Goal: Task Accomplishment & Management: Manage account settings

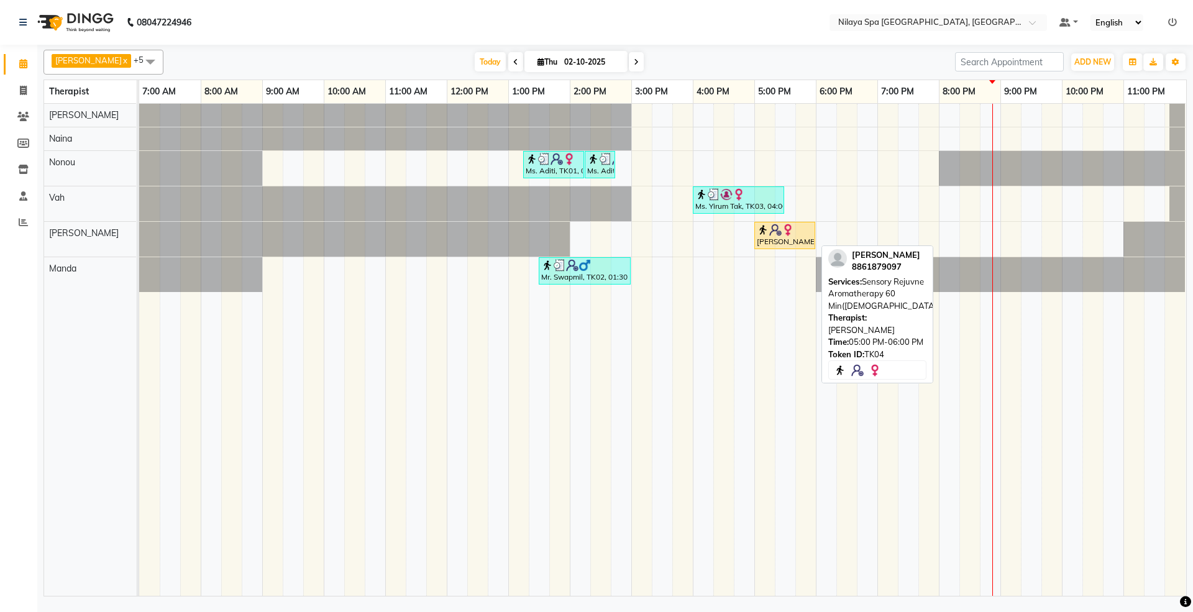
click at [783, 239] on div "[PERSON_NAME], TK04, 05:00 PM-06:00 PM, Sensory Rejuvne Aromatherapy 60 Min([DE…" at bounding box center [785, 236] width 58 height 24
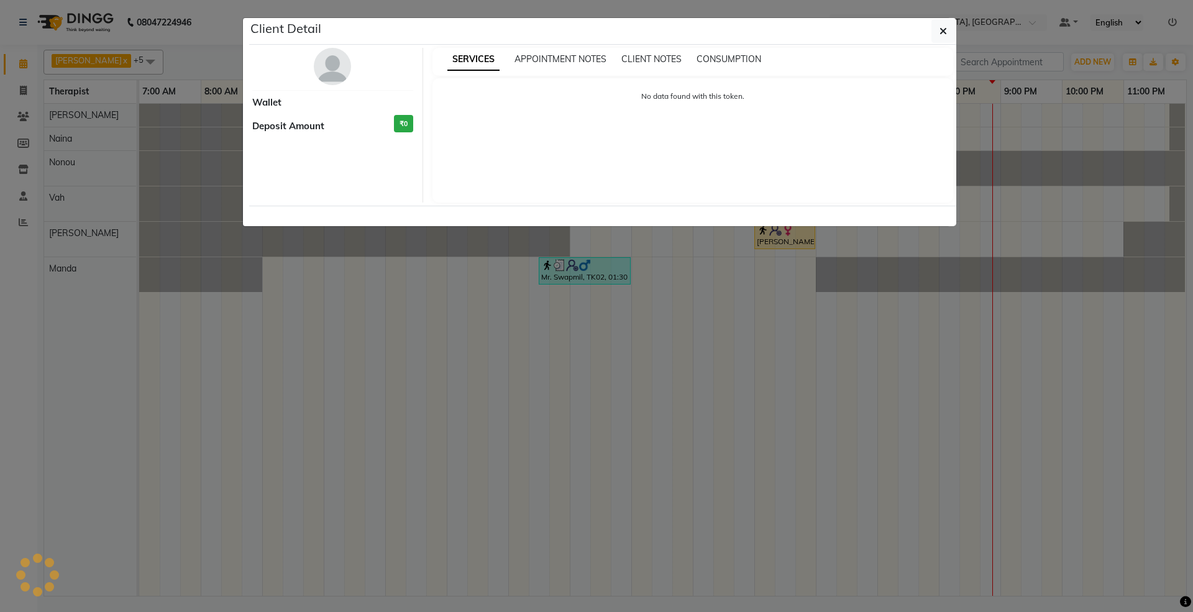
select select "1"
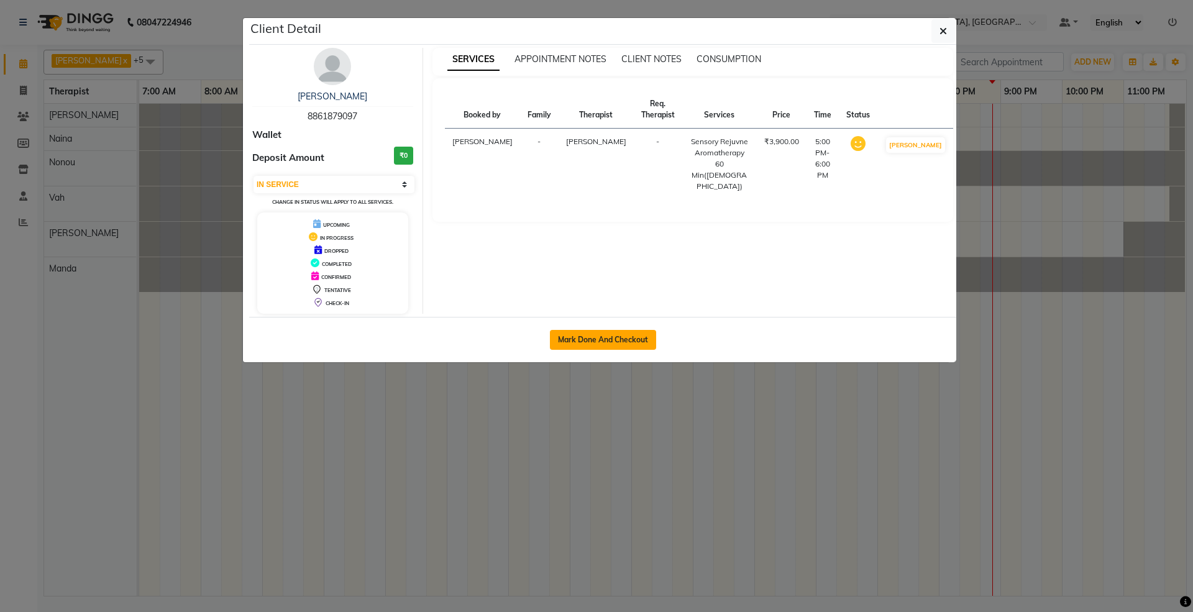
click at [584, 339] on button "Mark Done And Checkout" at bounding box center [603, 340] width 106 height 20
select select "7950"
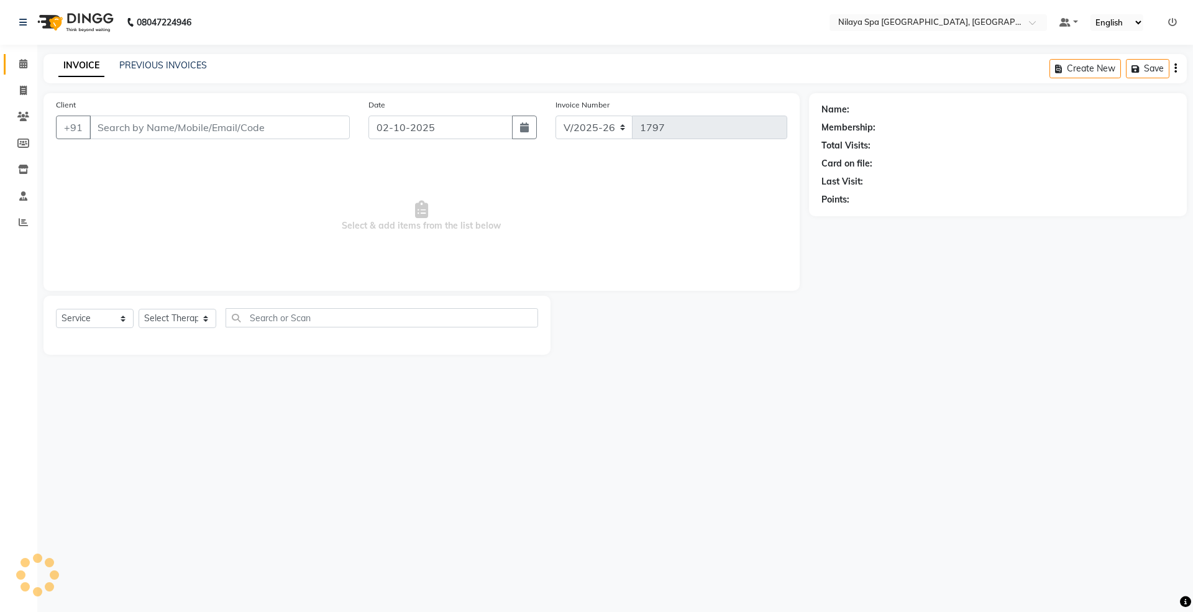
select select "package"
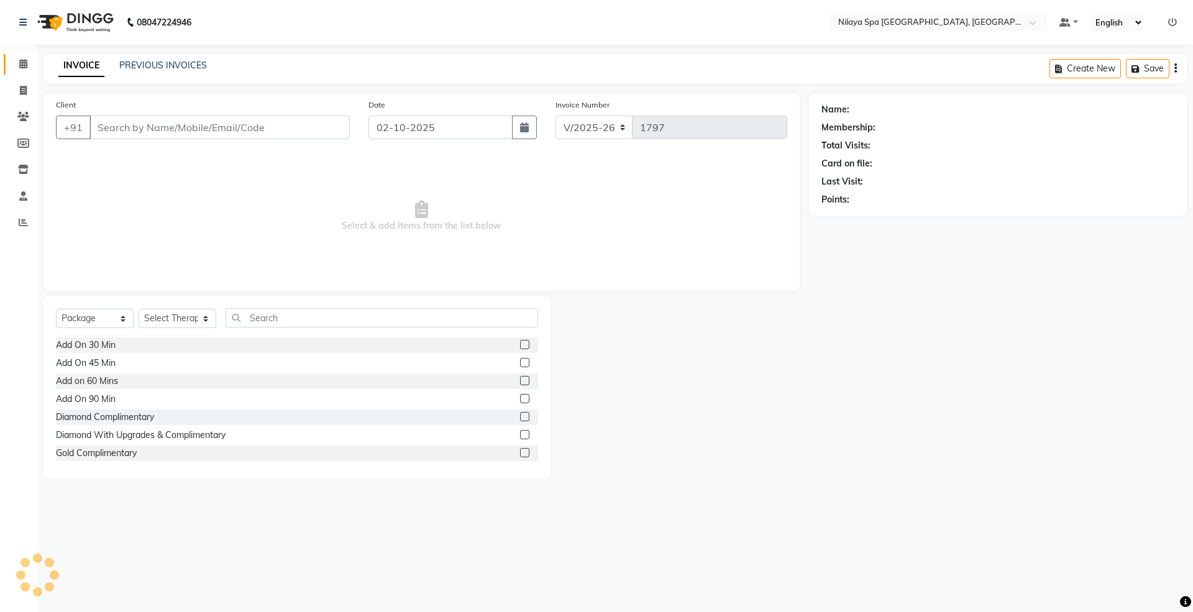
type input "88******97"
select select "92907"
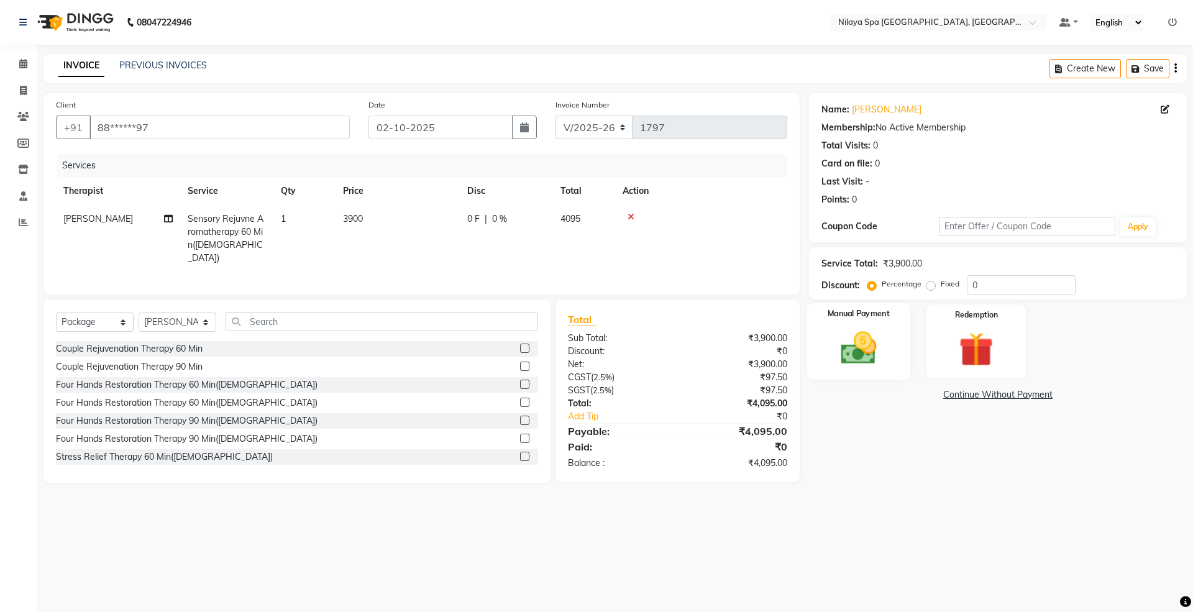
click at [863, 356] on img at bounding box center [859, 348] width 58 height 41
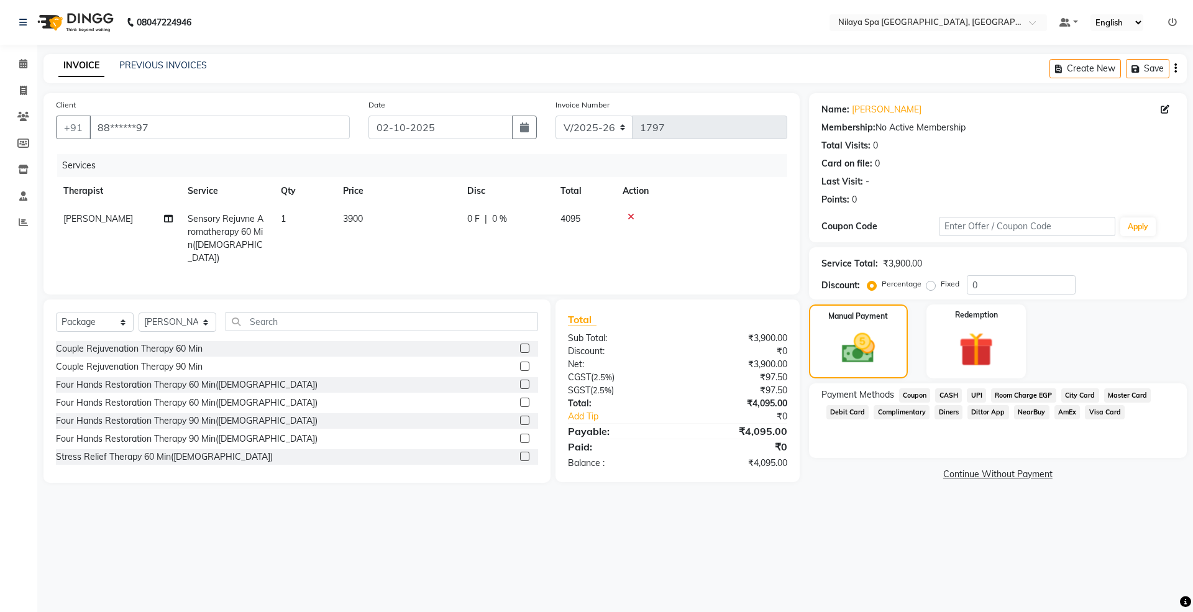
click at [1026, 395] on span "Room Charge EGP" at bounding box center [1023, 395] width 65 height 14
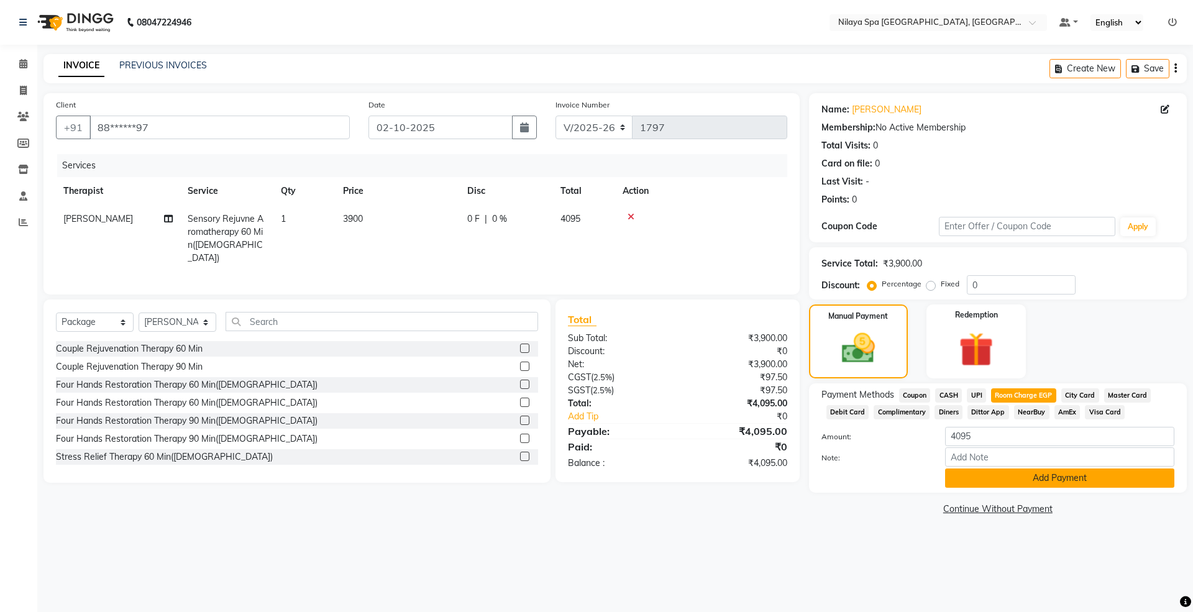
click at [1027, 485] on button "Add Payment" at bounding box center [1059, 478] width 229 height 19
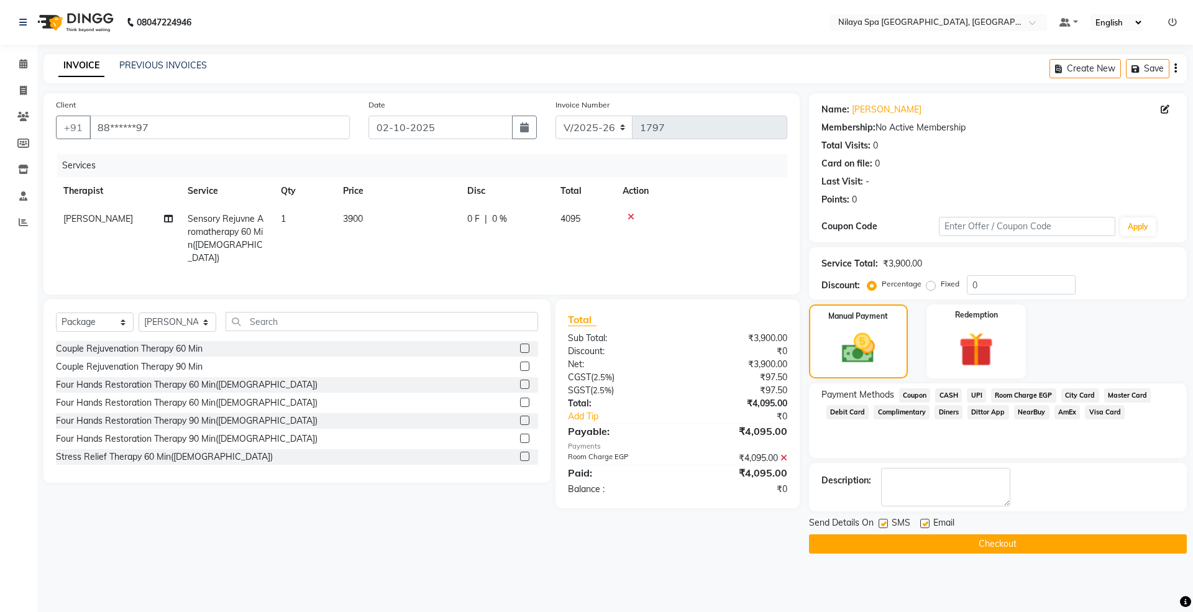
click at [987, 545] on button "Checkout" at bounding box center [998, 544] width 378 height 19
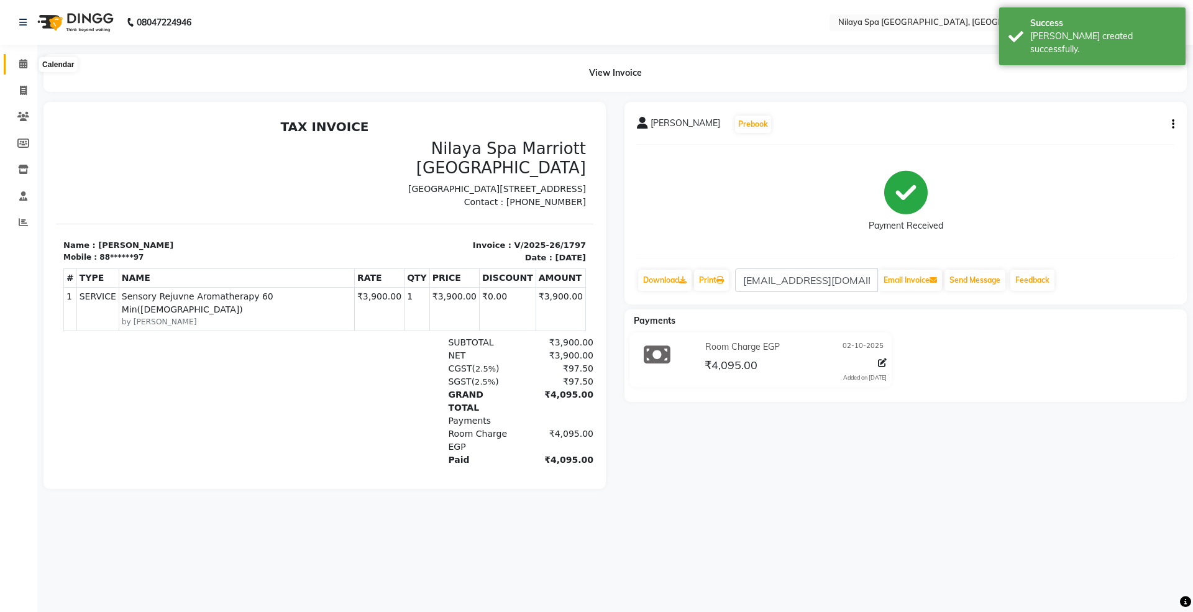
click at [14, 61] on span at bounding box center [23, 64] width 22 height 14
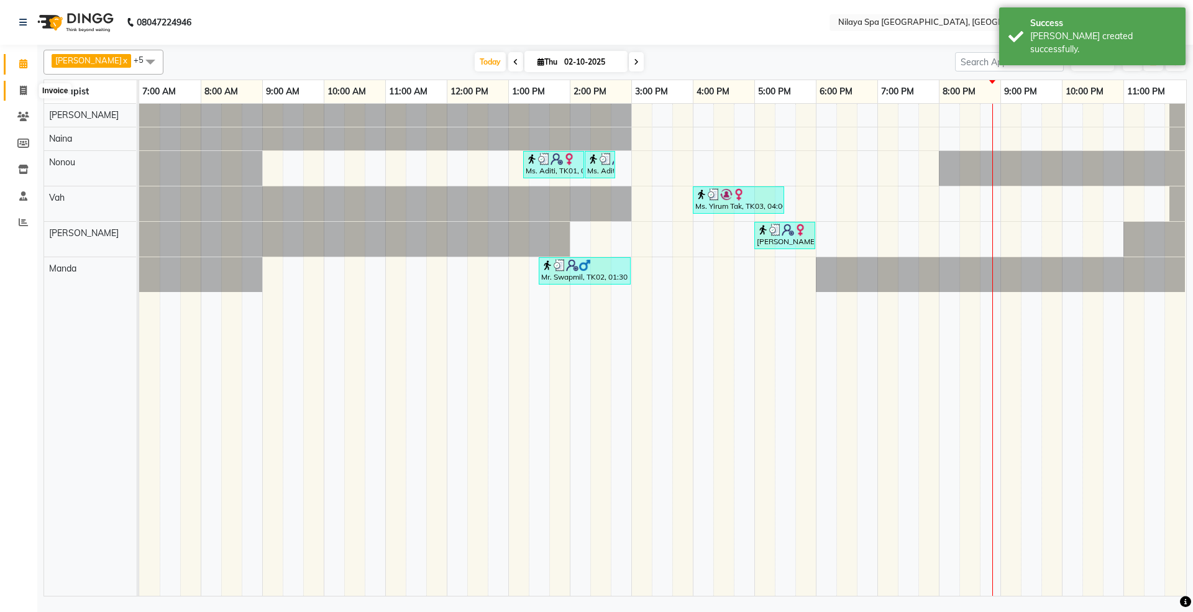
click at [13, 84] on span at bounding box center [23, 91] width 22 height 14
select select "service"
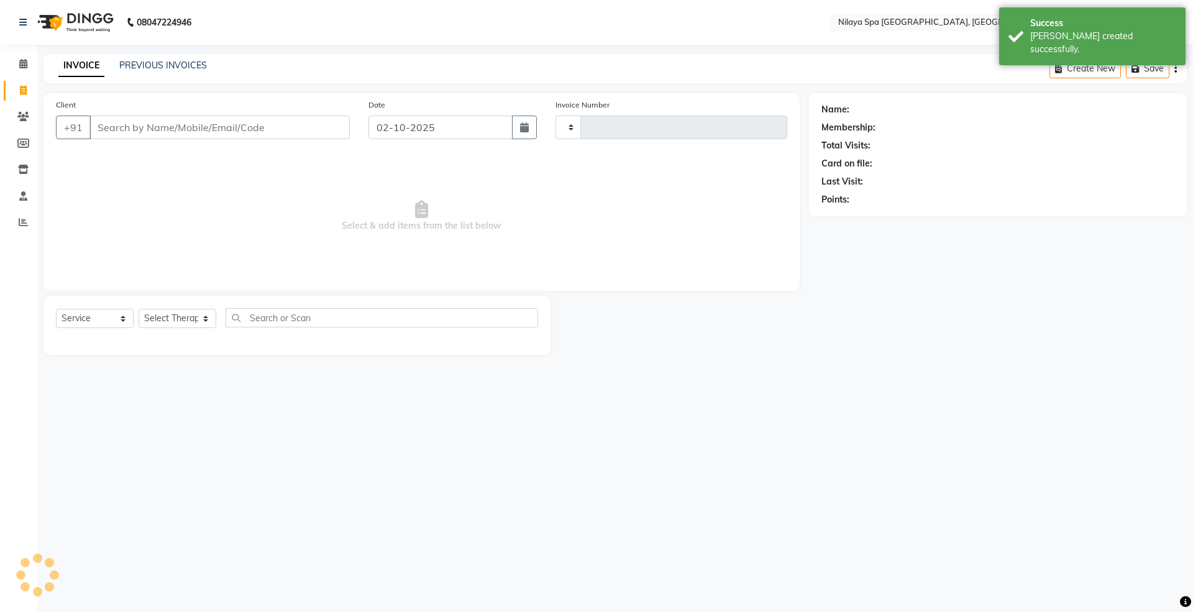
type input "1798"
select select "7950"
click at [179, 65] on link "PREVIOUS INVOICES" at bounding box center [163, 65] width 88 height 11
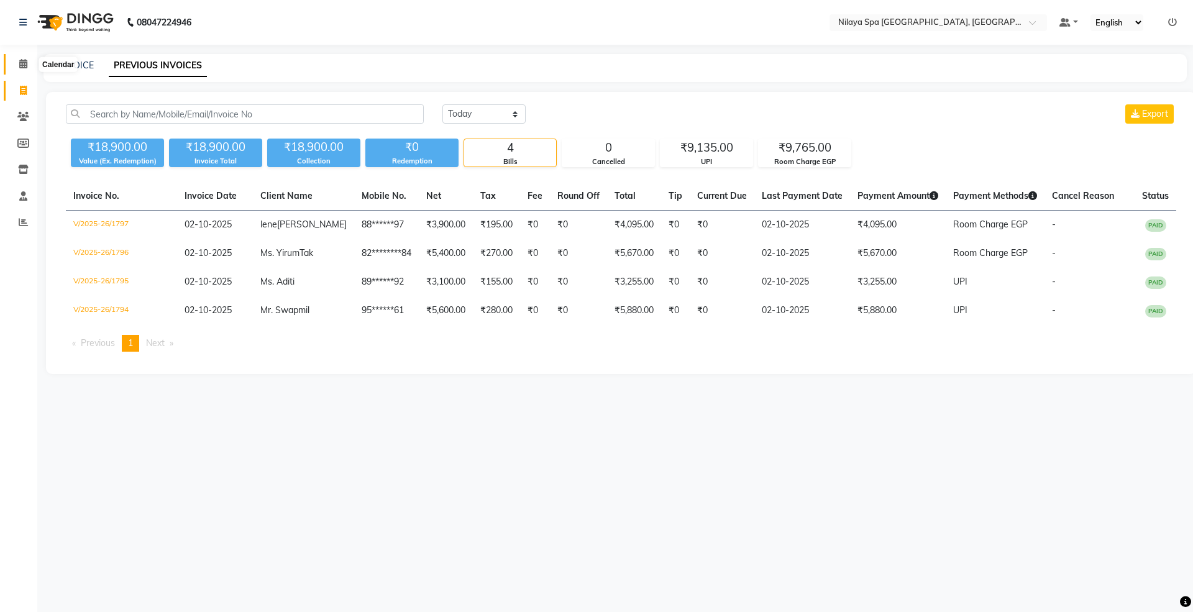
click at [20, 57] on span at bounding box center [23, 64] width 22 height 14
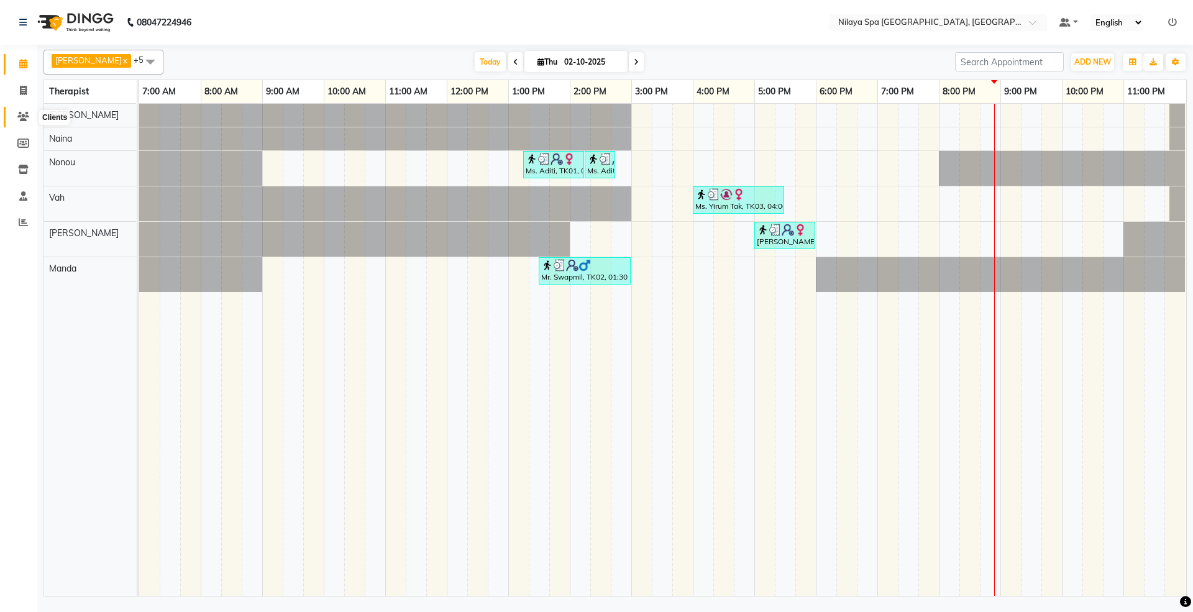
click at [26, 114] on icon at bounding box center [23, 116] width 12 height 9
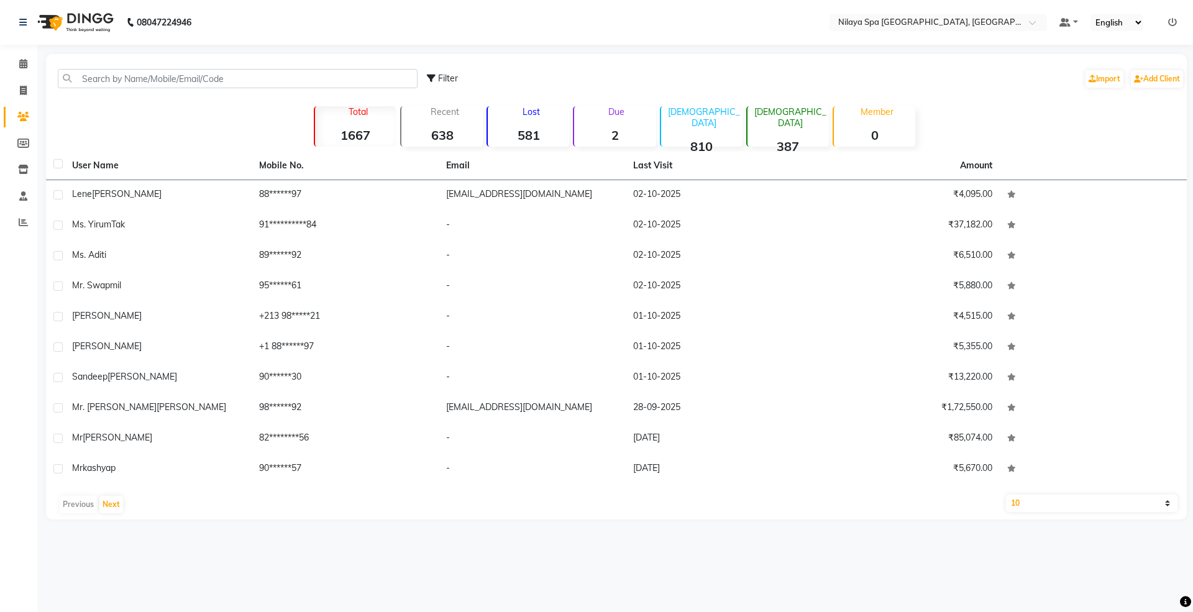
click at [219, 65] on div "Filter Import Add Client" at bounding box center [616, 78] width 1136 height 39
click at [224, 73] on input "text" at bounding box center [238, 78] width 360 height 19
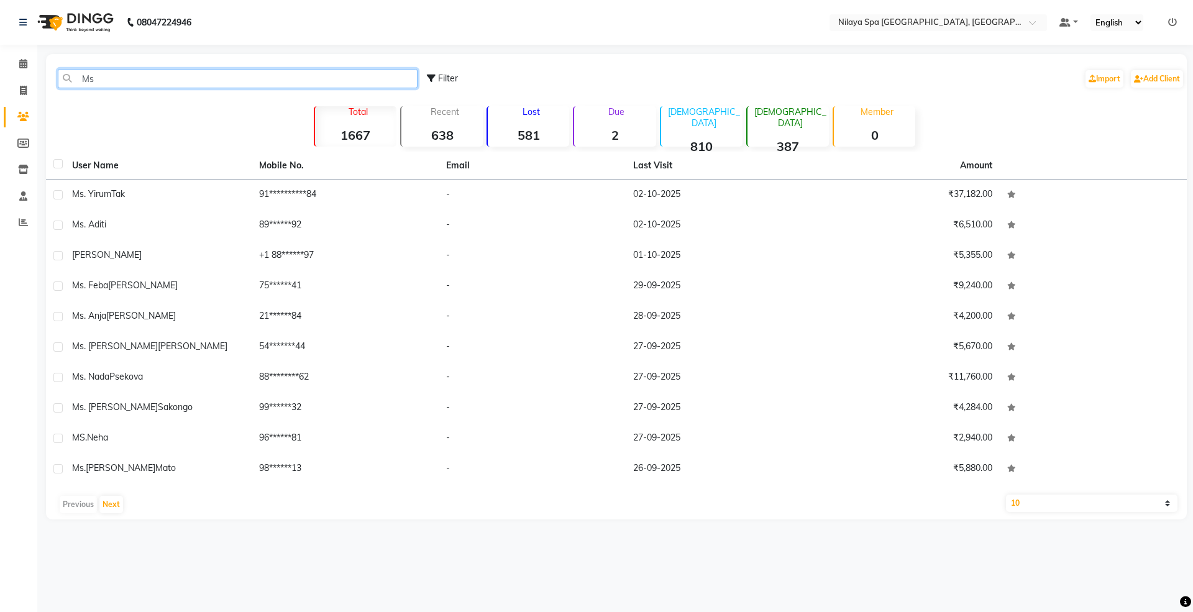
type input "M"
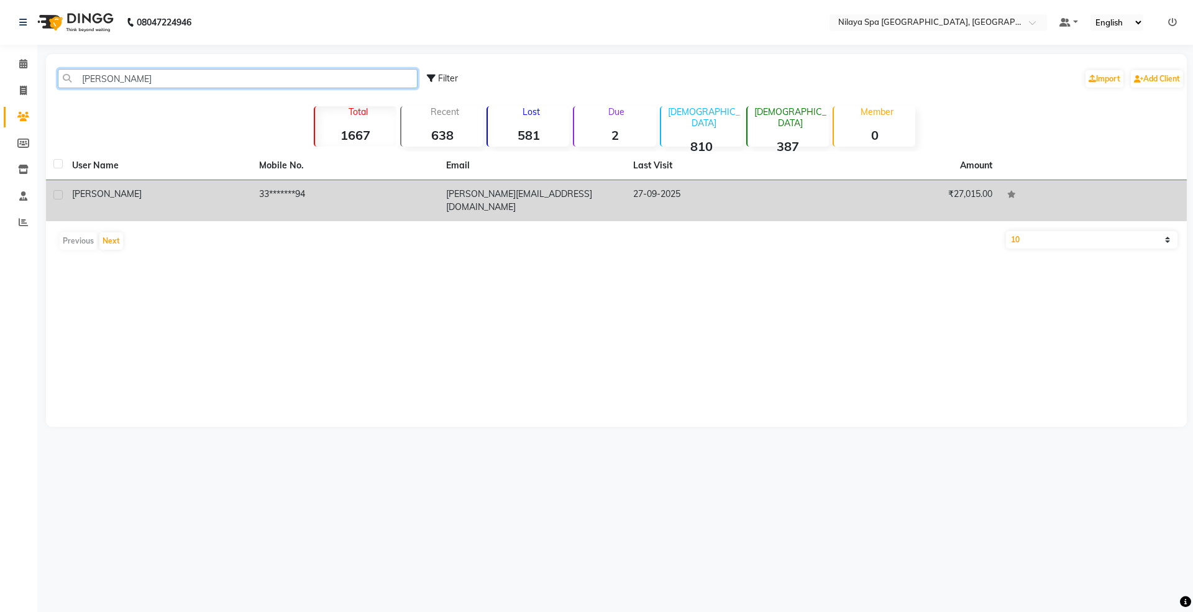
type input "[PERSON_NAME]"
click at [349, 200] on td "33*******94" at bounding box center [345, 200] width 187 height 41
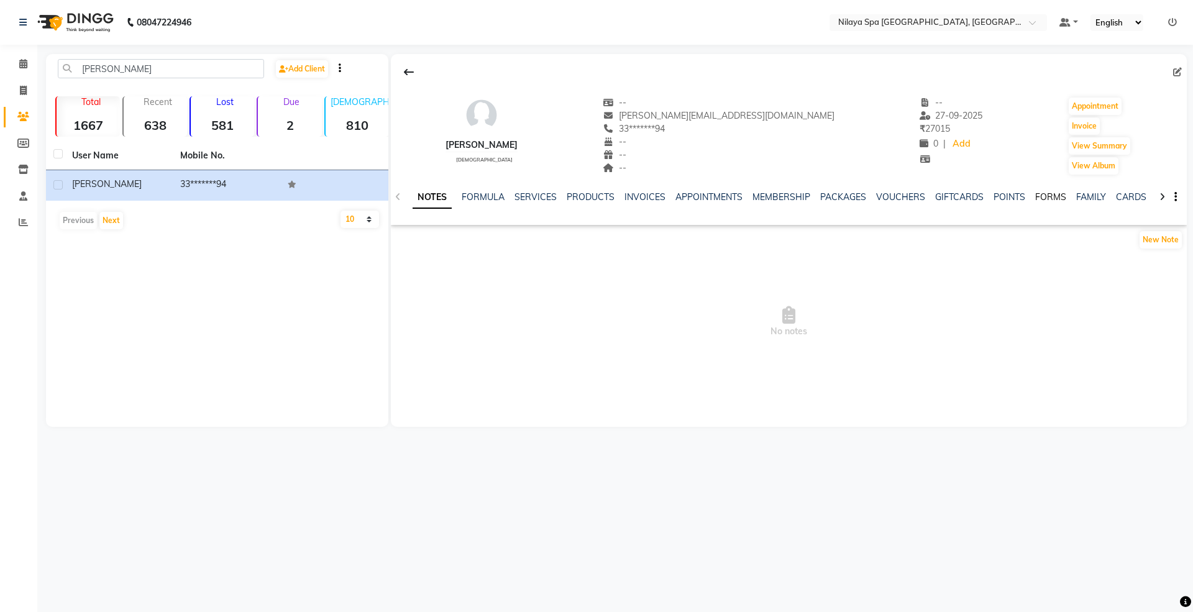
click at [1045, 196] on link "FORMS" at bounding box center [1050, 196] width 31 height 11
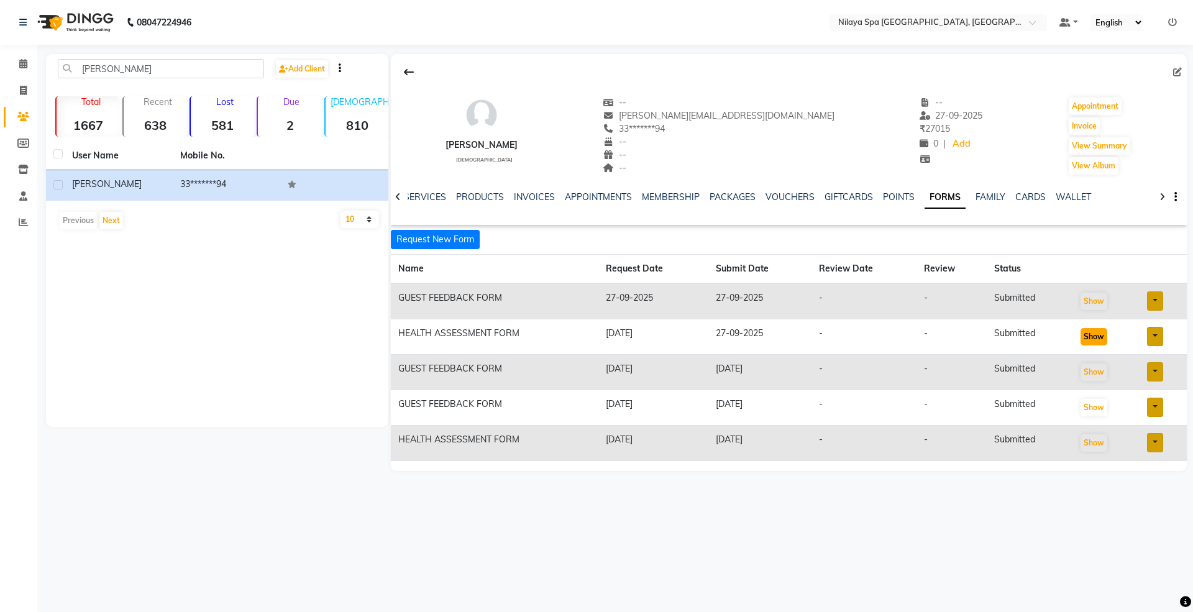
click at [1085, 337] on button "Show" at bounding box center [1094, 336] width 27 height 17
click at [1093, 445] on button "Show" at bounding box center [1094, 442] width 27 height 17
click at [1094, 297] on button "Show" at bounding box center [1094, 301] width 27 height 17
click at [1094, 105] on button "Appointment" at bounding box center [1095, 106] width 53 height 17
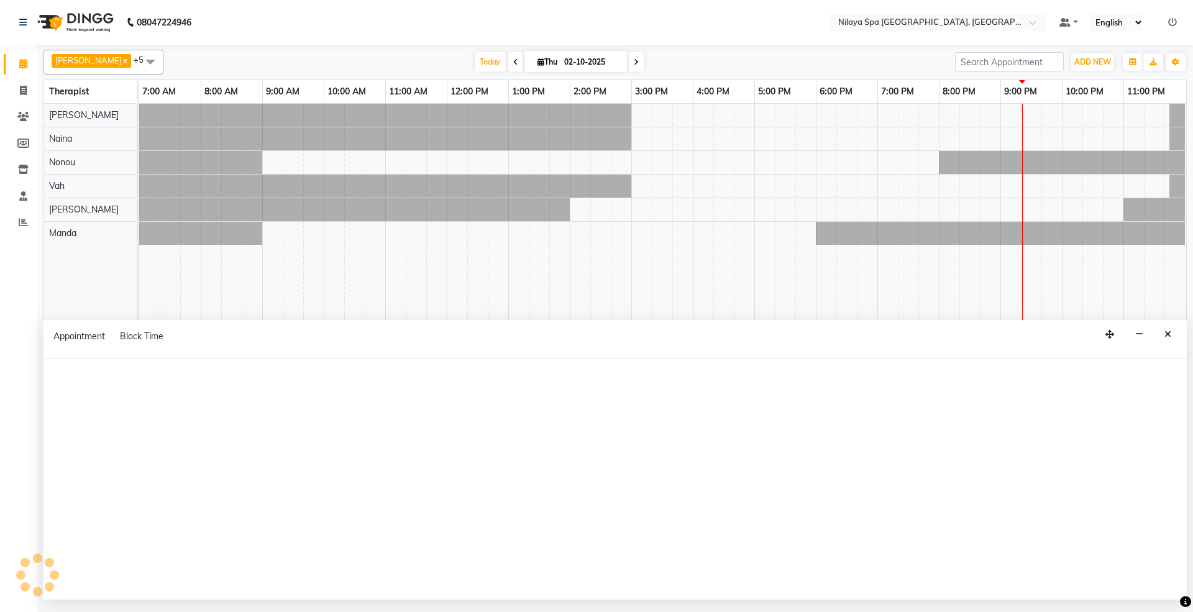
select select "tentative"
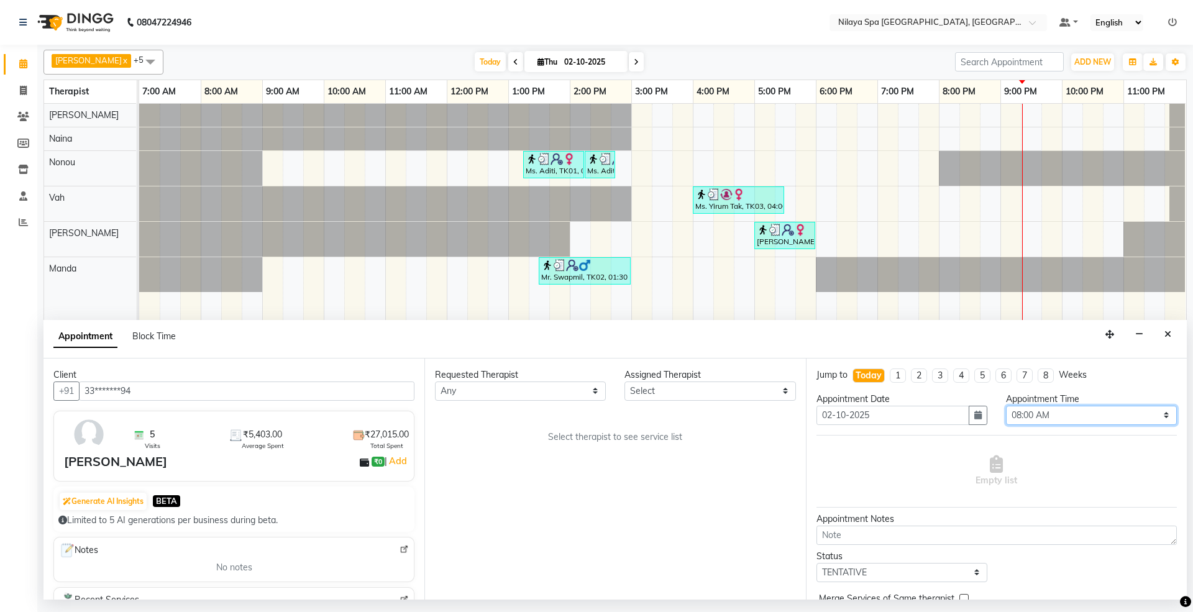
click at [1109, 413] on select "Select 08:00 AM 08:15 AM 08:30 AM 08:45 AM 09:00 AM 09:15 AM 09:30 AM 09:45 AM …" at bounding box center [1091, 415] width 171 height 19
click at [1105, 410] on select "Select 08:00 AM 08:15 AM 08:30 AM 08:45 AM 09:00 AM 09:15 AM 09:30 AM 09:45 AM …" at bounding box center [1091, 415] width 171 height 19
select select "1275"
click at [1006, 407] on select "Select 08:00 AM 08:15 AM 08:30 AM 08:45 AM 09:00 AM 09:15 AM 09:30 AM 09:45 AM …" at bounding box center [1091, 415] width 171 height 19
click at [732, 393] on select "Select [PERSON_NAME] [PERSON_NAME] [PERSON_NAME] [PERSON_NAME] Vah" at bounding box center [710, 391] width 171 height 19
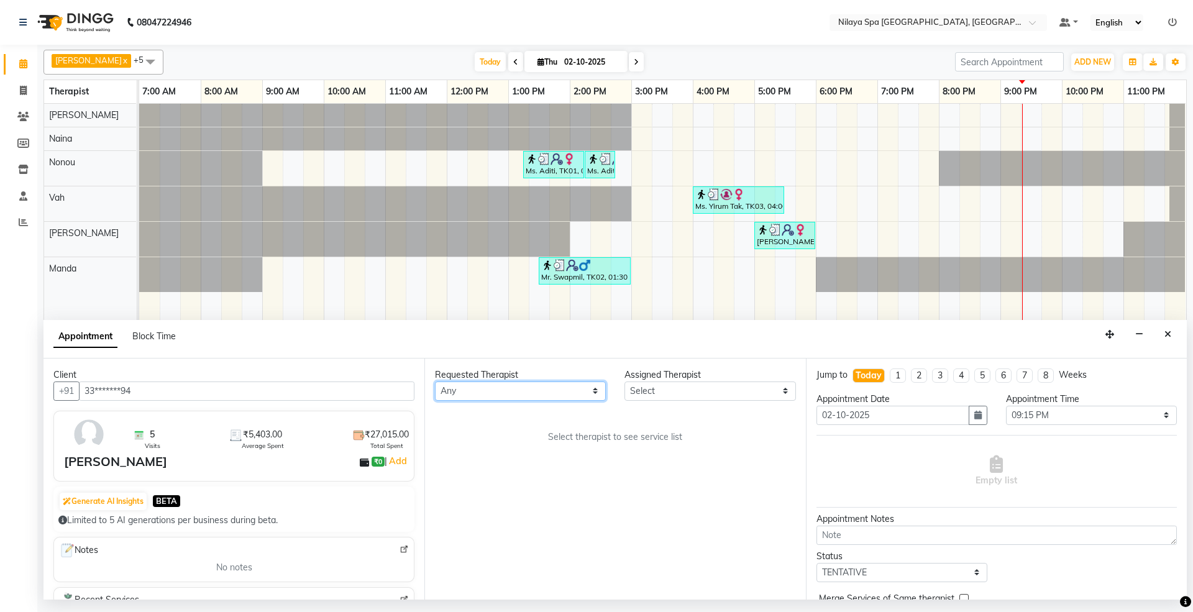
click at [541, 398] on select "Any [PERSON_NAME] [PERSON_NAME] [PERSON_NAME] [PERSON_NAME] Vah" at bounding box center [520, 391] width 171 height 19
select select "71646"
click at [435, 382] on select "Any [PERSON_NAME] [PERSON_NAME] [PERSON_NAME] [PERSON_NAME] Vah" at bounding box center [520, 391] width 171 height 19
select select "71646"
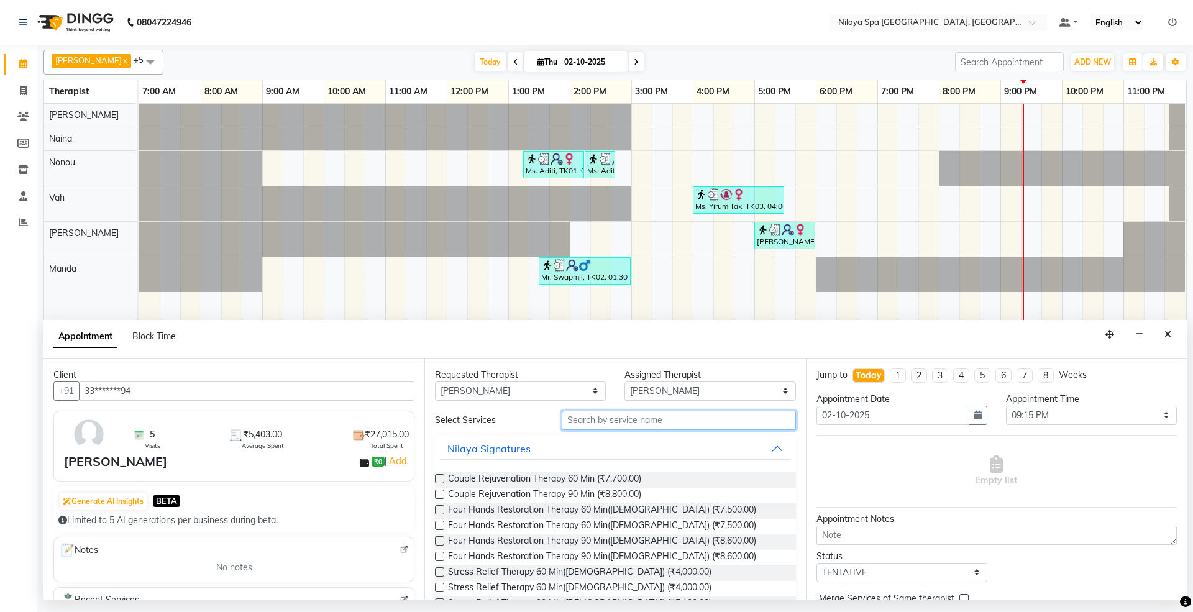
click at [605, 421] on input "text" at bounding box center [679, 420] width 234 height 19
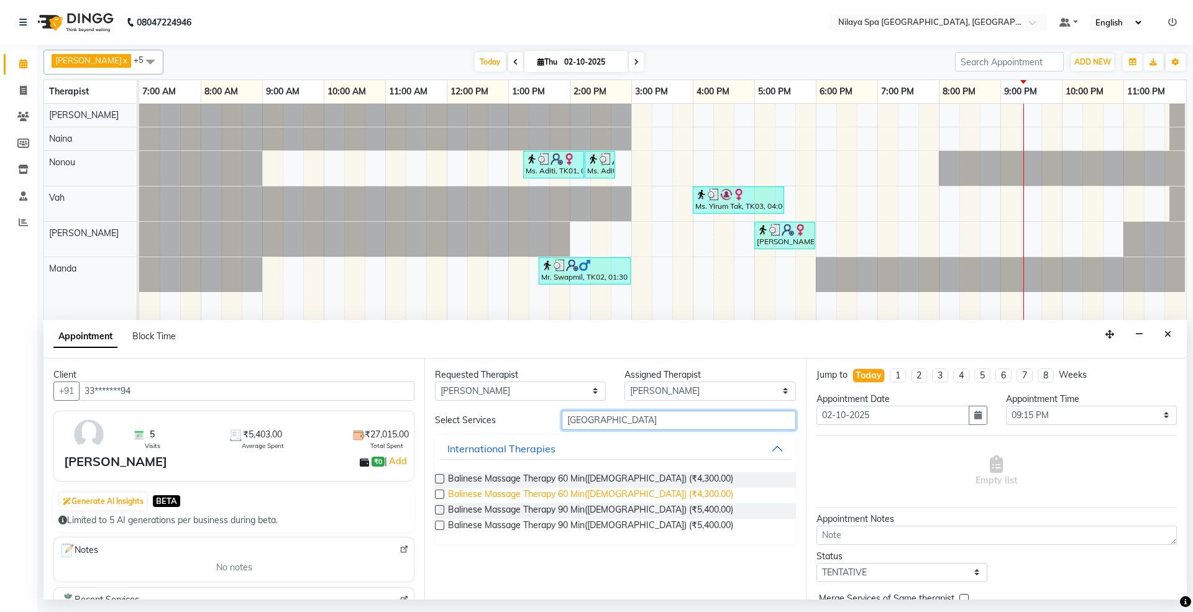
type input "[GEOGRAPHIC_DATA]"
click at [599, 495] on span "Balinese Massage Therapy 60 Min([DEMOGRAPHIC_DATA]) (₹4,300.00)" at bounding box center [590, 496] width 285 height 16
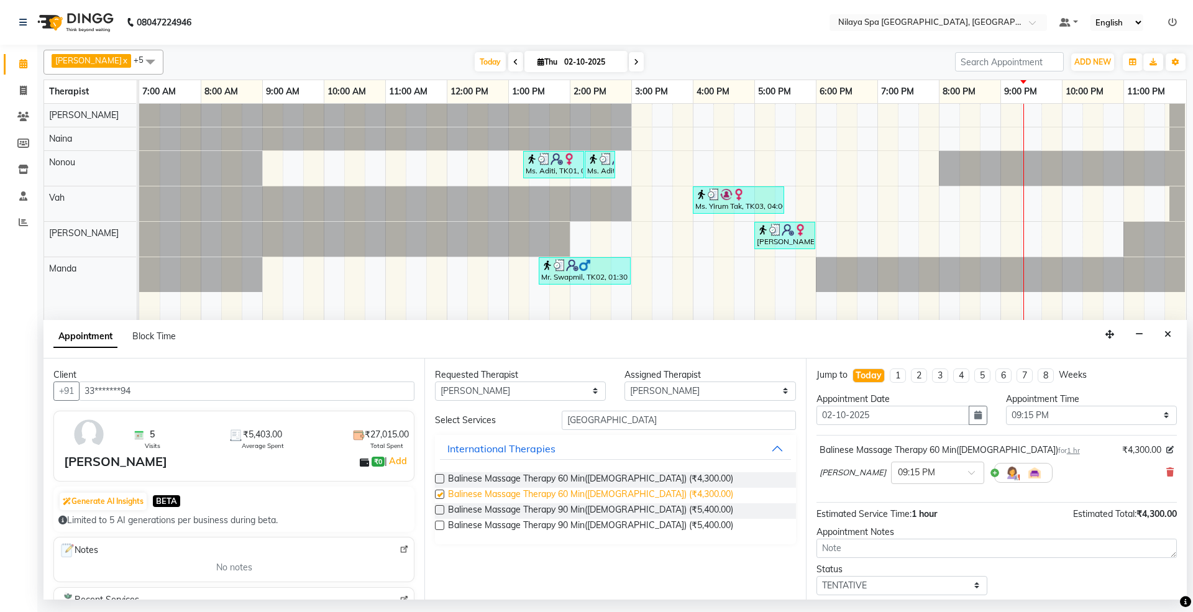
checkbox input "false"
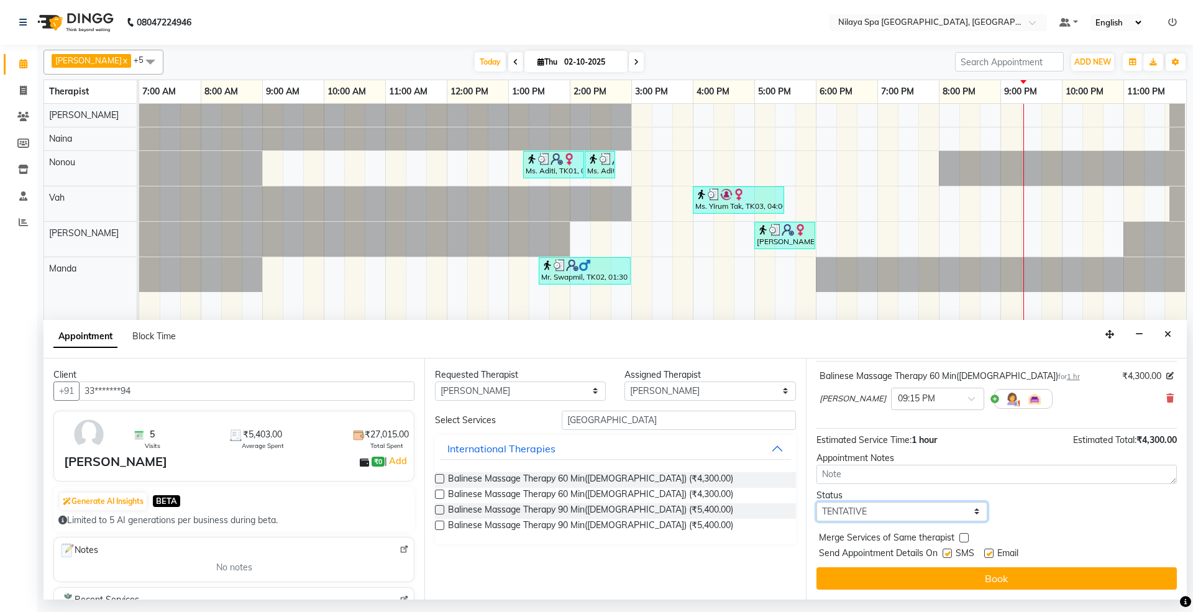
click at [905, 513] on select "Select TENTATIVE CONFIRM CHECK-IN UPCOMING" at bounding box center [902, 511] width 171 height 19
select select "confirm booking"
click at [817, 503] on select "Select TENTATIVE CONFIRM CHECK-IN UPCOMING" at bounding box center [902, 511] width 171 height 19
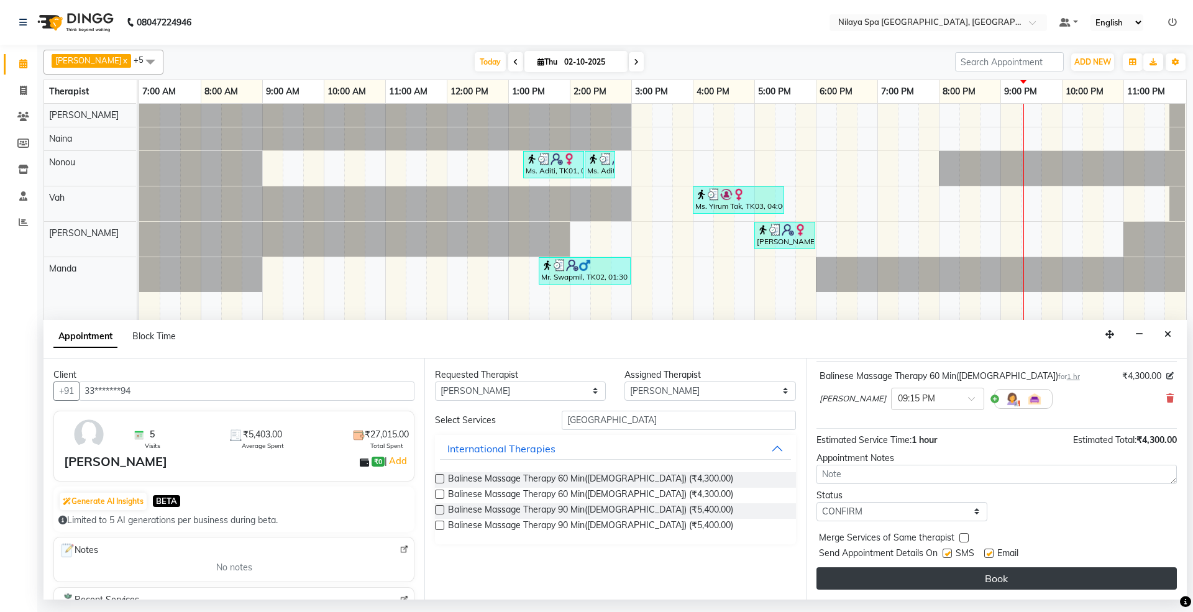
click at [945, 578] on button "Book" at bounding box center [997, 578] width 360 height 22
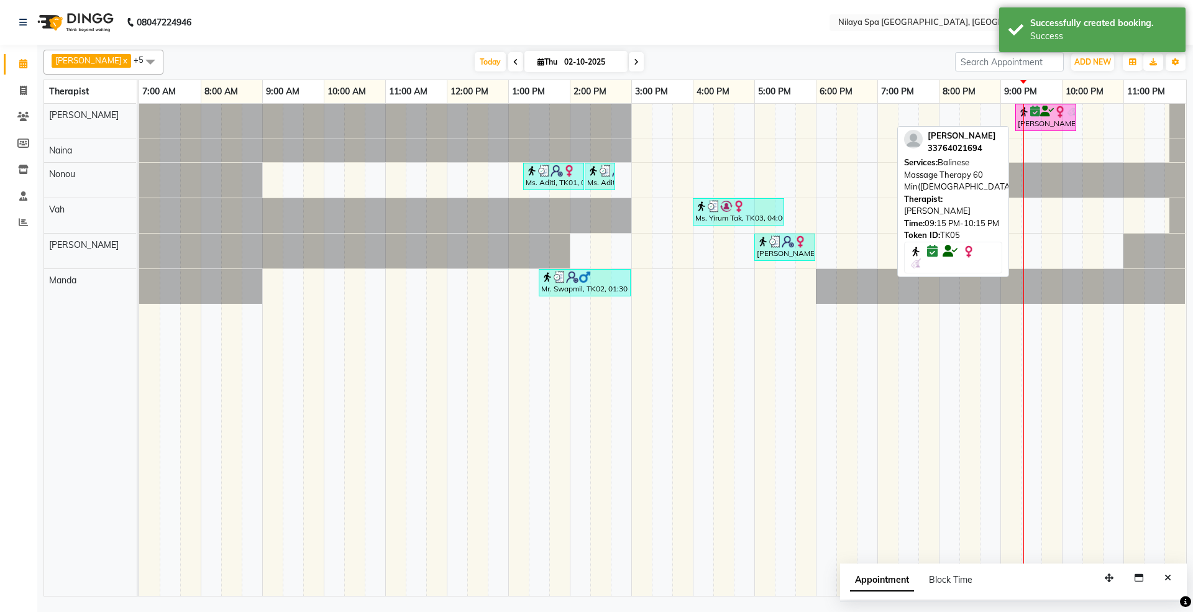
click at [1063, 108] on img at bounding box center [1060, 112] width 12 height 12
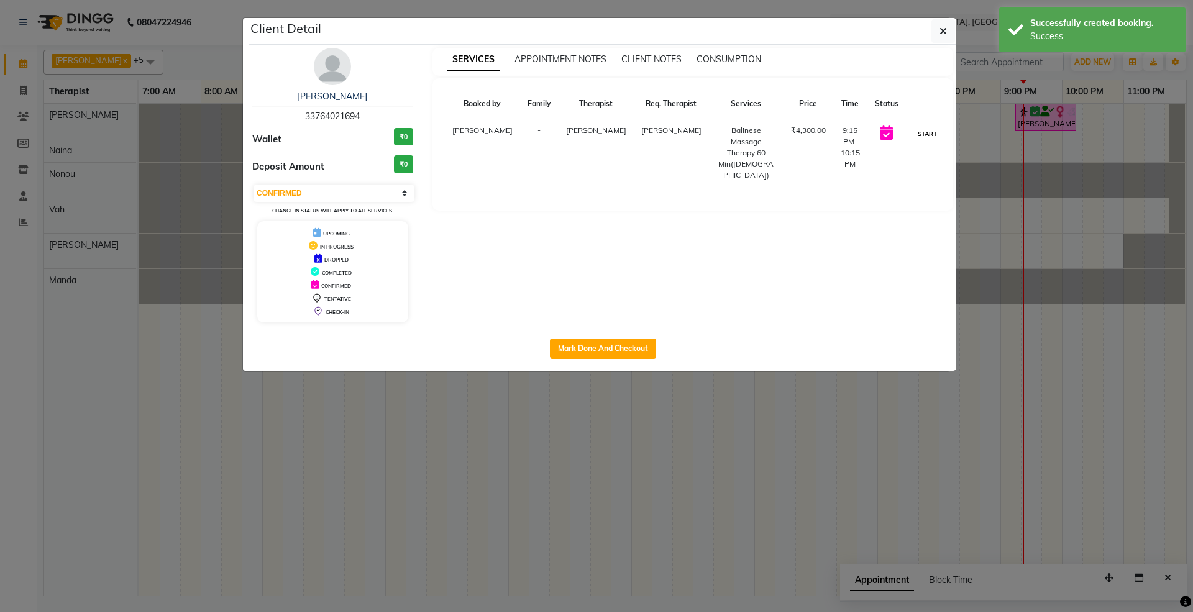
click at [915, 130] on button "START" at bounding box center [927, 134] width 25 height 16
select select "1"
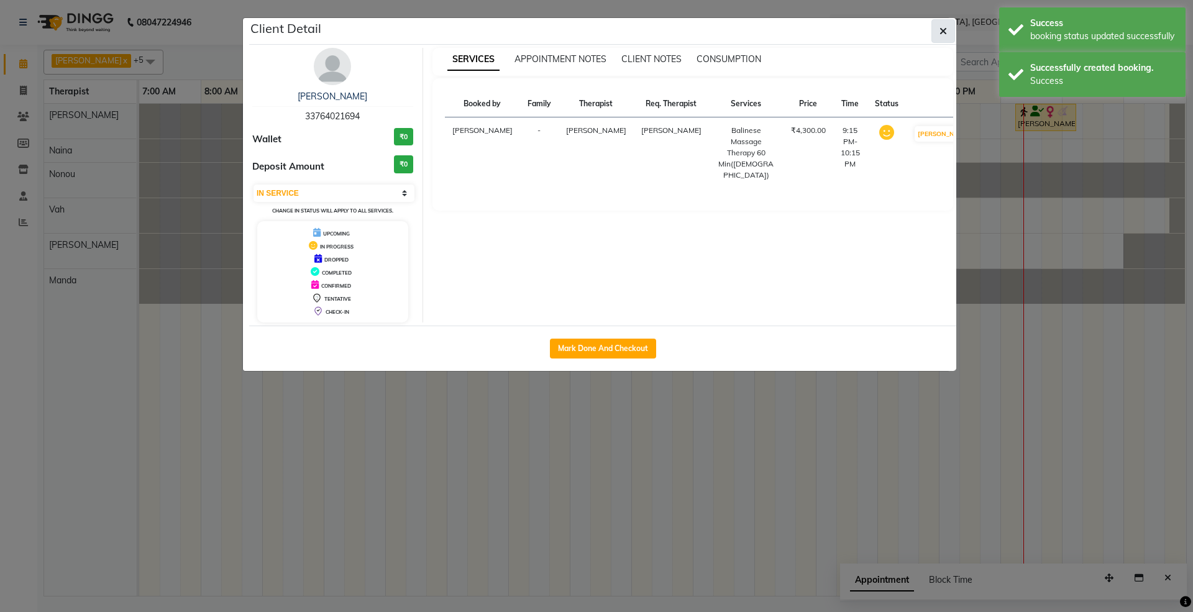
click at [948, 31] on button "button" at bounding box center [944, 31] width 24 height 24
